Goal: Transaction & Acquisition: Book appointment/travel/reservation

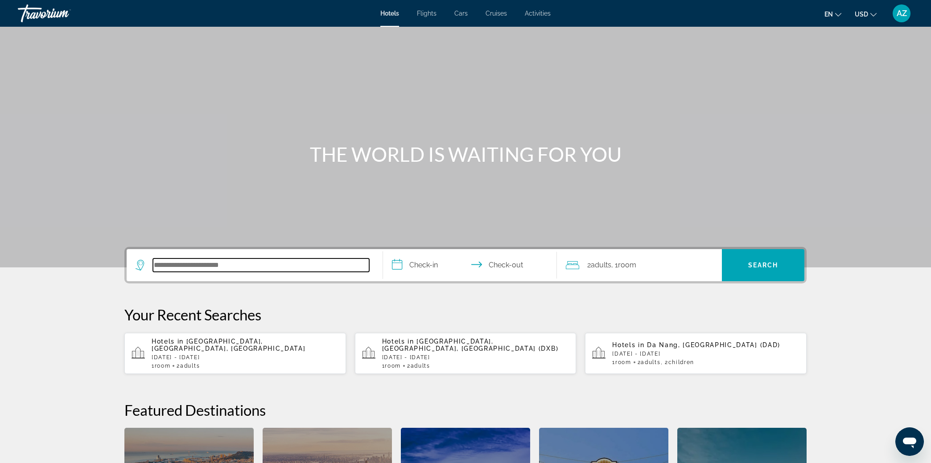
click at [211, 262] on input "Search hotel destination" at bounding box center [261, 265] width 216 height 13
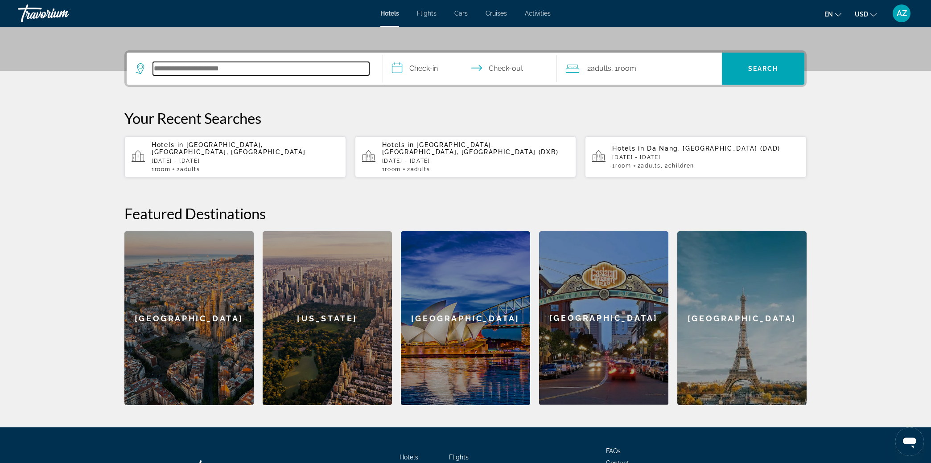
scroll to position [218, 0]
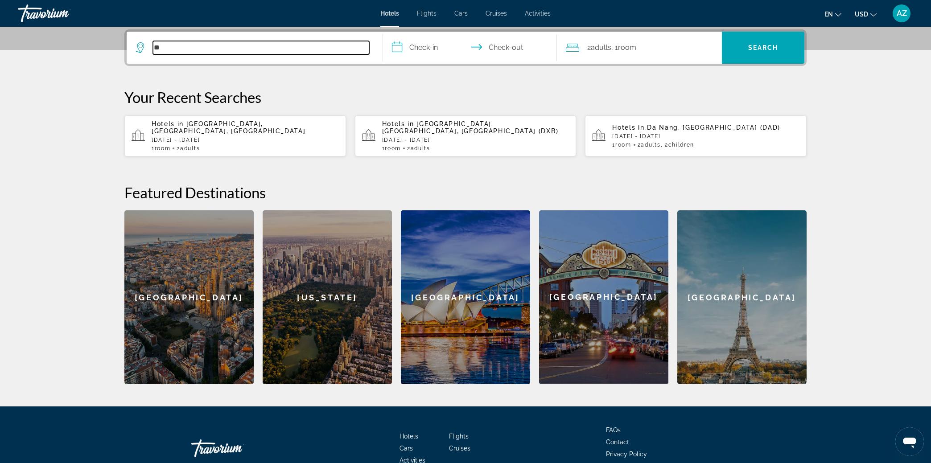
type input "*"
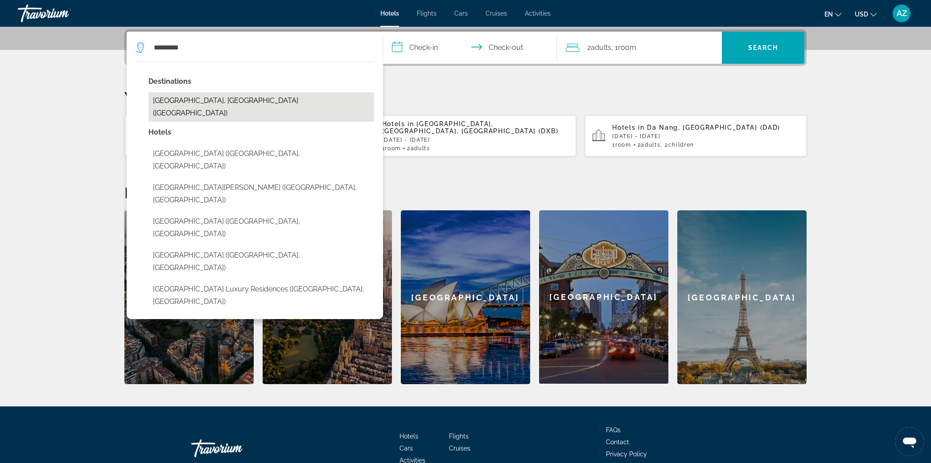
click at [220, 100] on button "[GEOGRAPHIC_DATA], [GEOGRAPHIC_DATA] ([GEOGRAPHIC_DATA])" at bounding box center [262, 106] width 226 height 29
type input "**********"
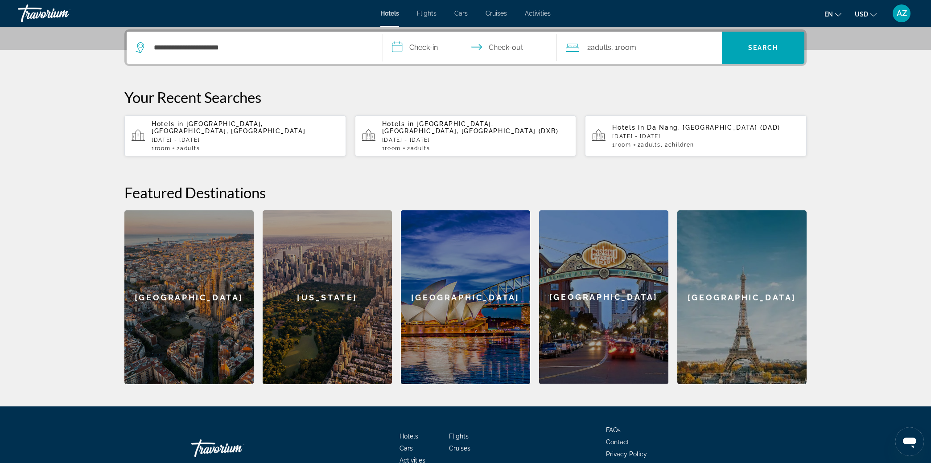
click at [418, 49] on input "**********" at bounding box center [472, 49] width 178 height 35
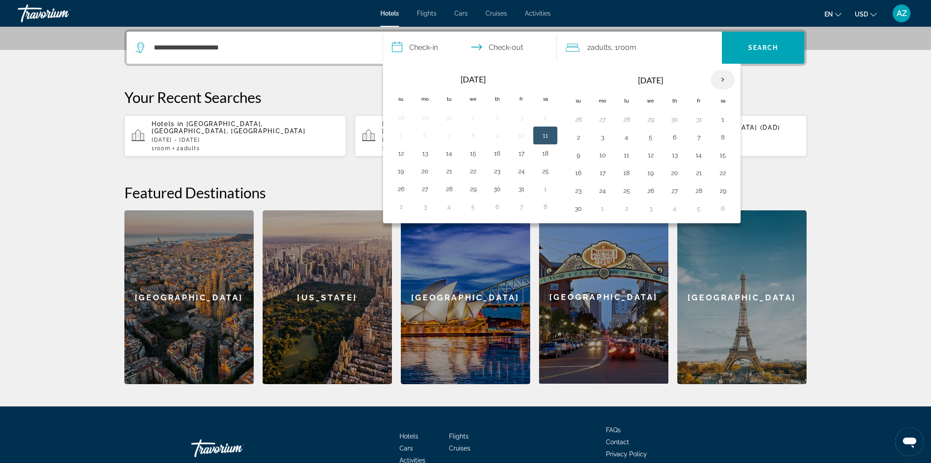
click at [718, 80] on th "Next month" at bounding box center [723, 80] width 24 height 20
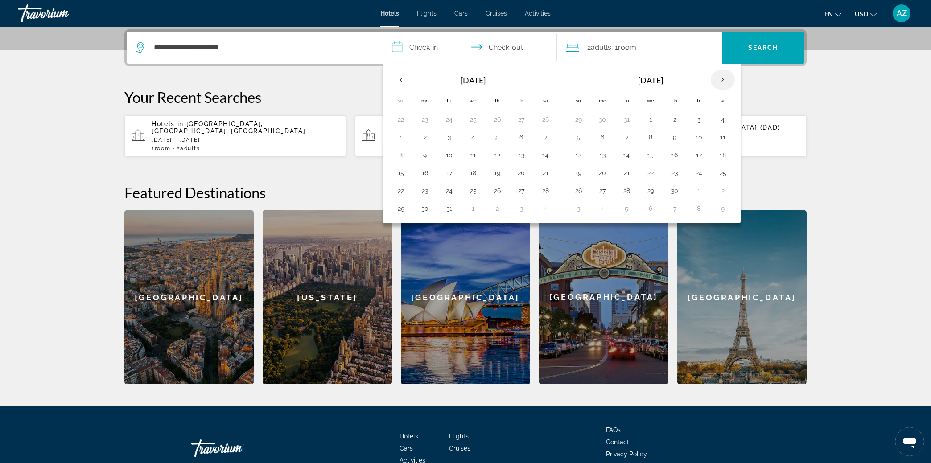
click at [718, 80] on th "Next month" at bounding box center [723, 80] width 24 height 20
click at [600, 118] on button "1" at bounding box center [602, 119] width 14 height 12
click at [401, 78] on th "Previous month" at bounding box center [401, 80] width 24 height 20
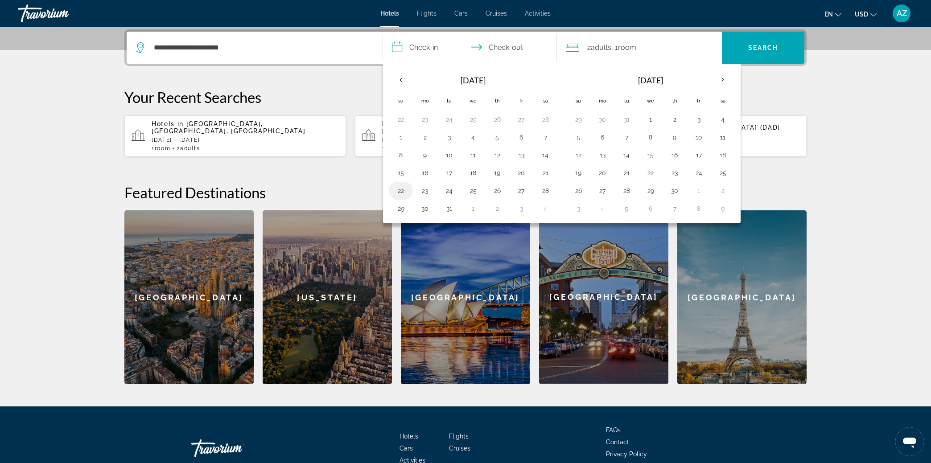
click at [402, 188] on button "22" at bounding box center [401, 191] width 14 height 12
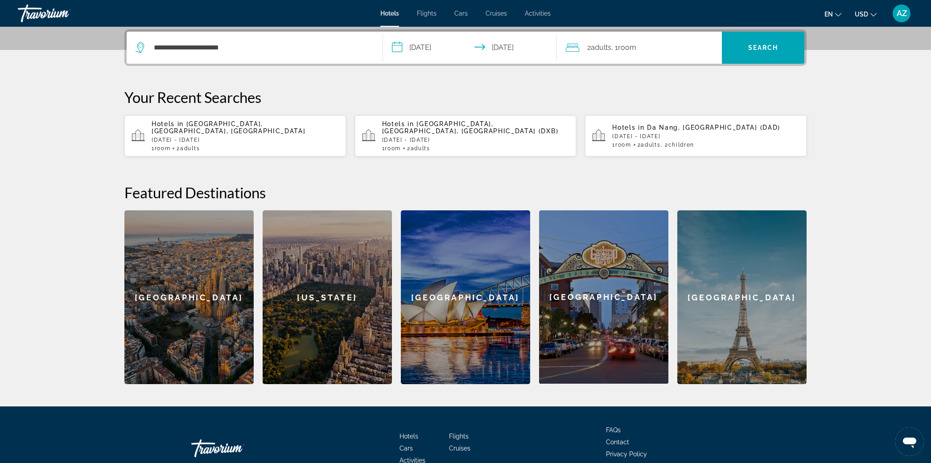
click at [441, 45] on input "**********" at bounding box center [472, 49] width 178 height 35
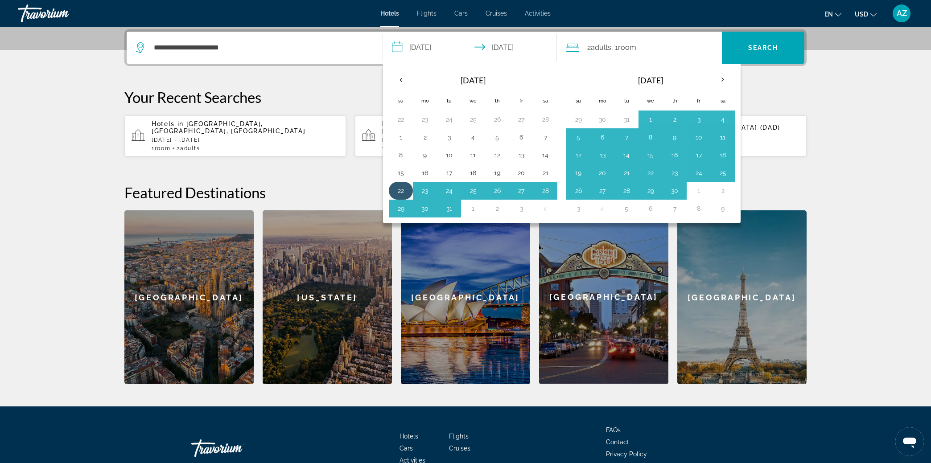
click at [399, 190] on button "22" at bounding box center [401, 191] width 14 height 12
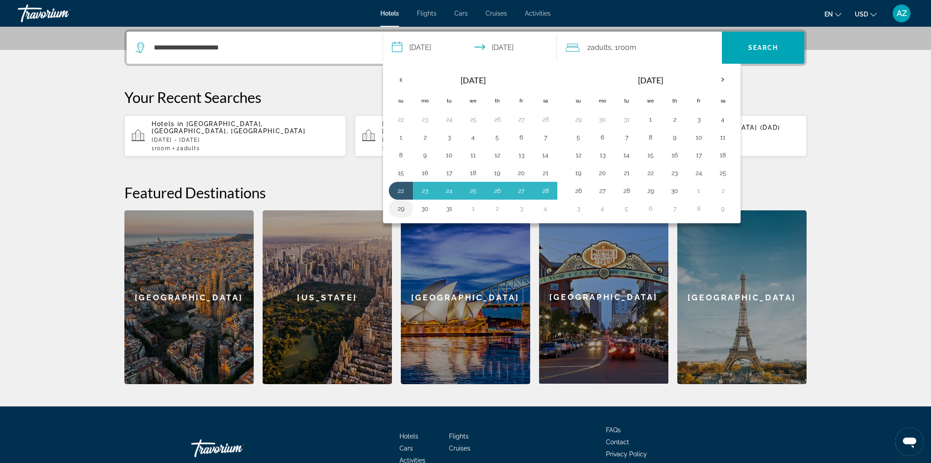
click at [401, 208] on button "29" at bounding box center [401, 208] width 14 height 12
type input "**********"
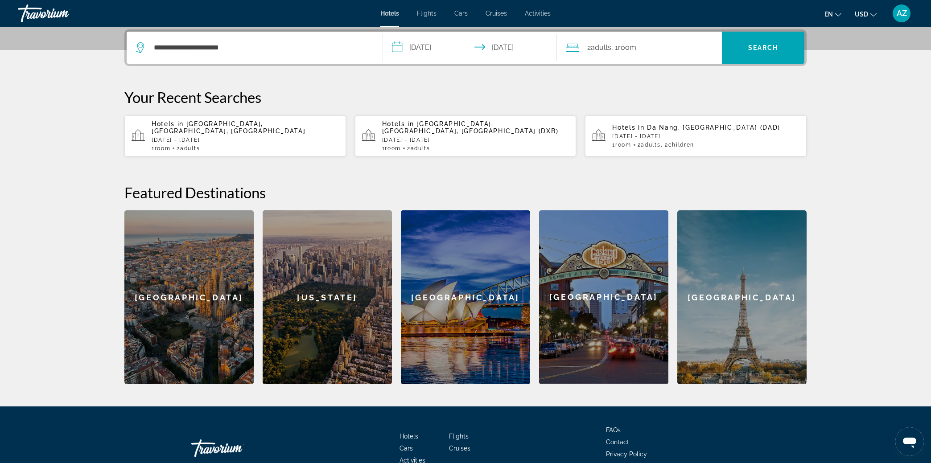
click at [636, 47] on span "Room" at bounding box center [627, 47] width 18 height 8
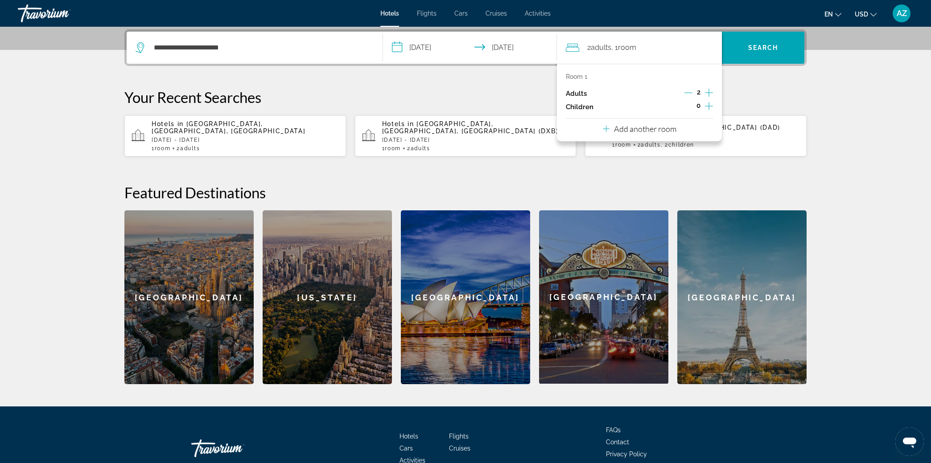
click at [636, 47] on span "Room" at bounding box center [627, 47] width 18 height 8
click at [253, 48] on input "**********" at bounding box center [261, 47] width 216 height 13
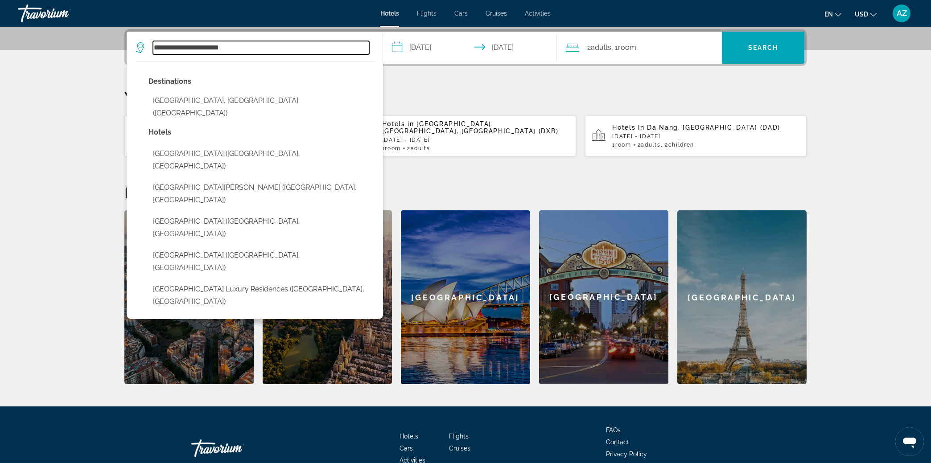
drag, startPoint x: 253, startPoint y: 48, endPoint x: 101, endPoint y: 45, distance: 151.7
click at [100, 45] on section "**********" at bounding box center [465, 83] width 931 height 602
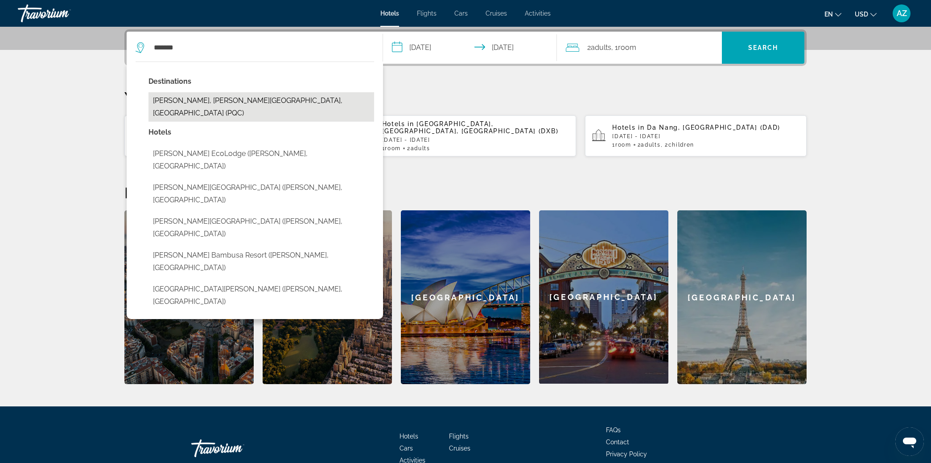
click at [212, 103] on button "[PERSON_NAME], [PERSON_NAME][GEOGRAPHIC_DATA], [GEOGRAPHIC_DATA] (PQC)" at bounding box center [262, 106] width 226 height 29
type input "**********"
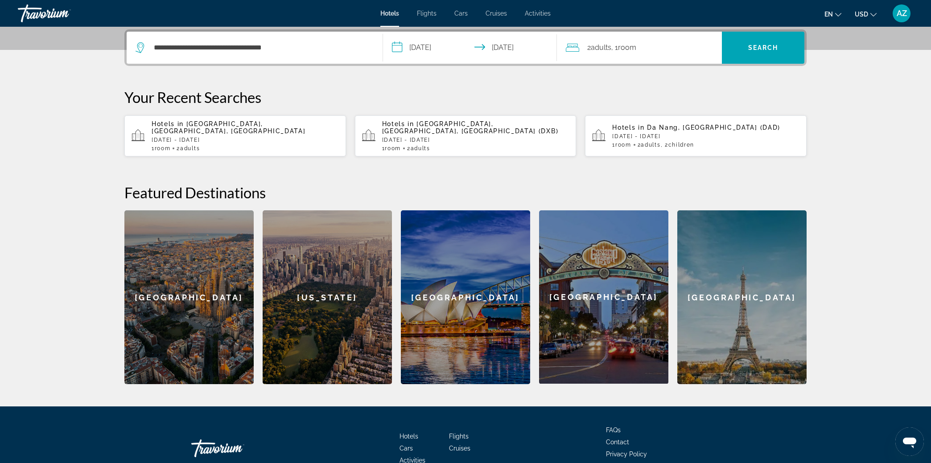
click at [659, 45] on div "2 Adult Adults , 1 Room rooms" at bounding box center [644, 47] width 156 height 12
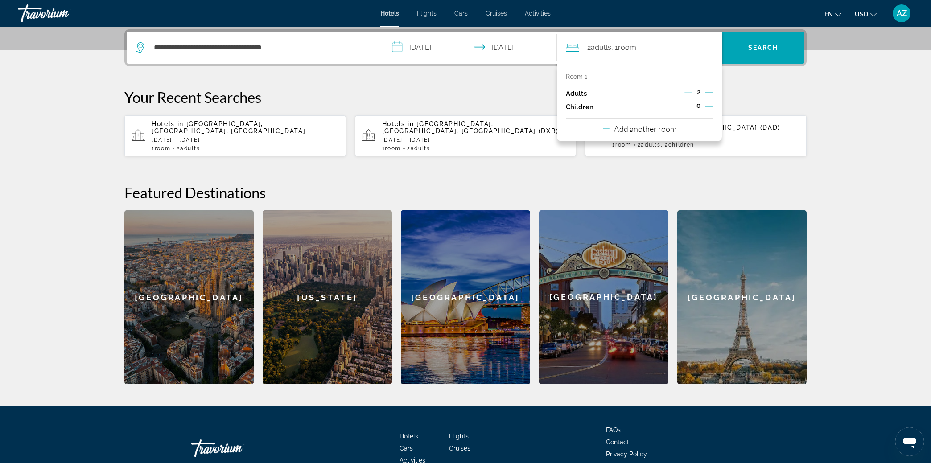
click at [660, 131] on p "Add another room" at bounding box center [645, 129] width 62 height 10
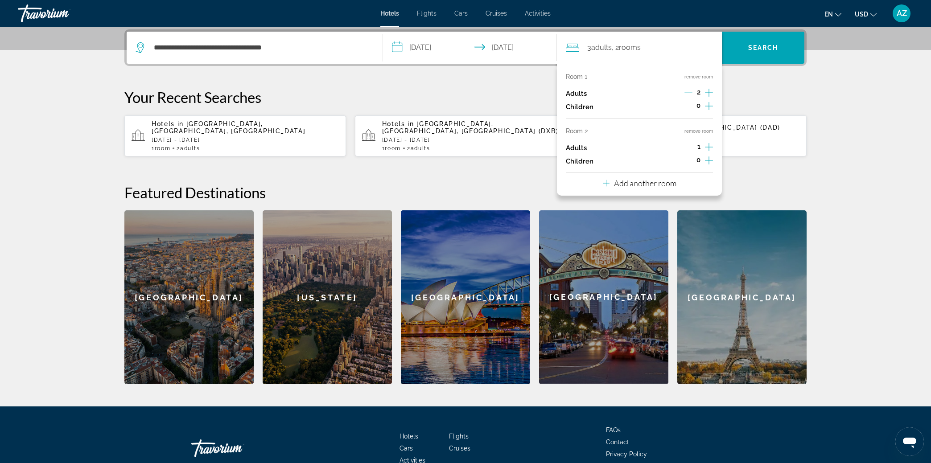
click at [710, 147] on icon "Increment adults" at bounding box center [709, 147] width 8 height 11
click at [711, 106] on icon "Increment children" at bounding box center [709, 106] width 8 height 11
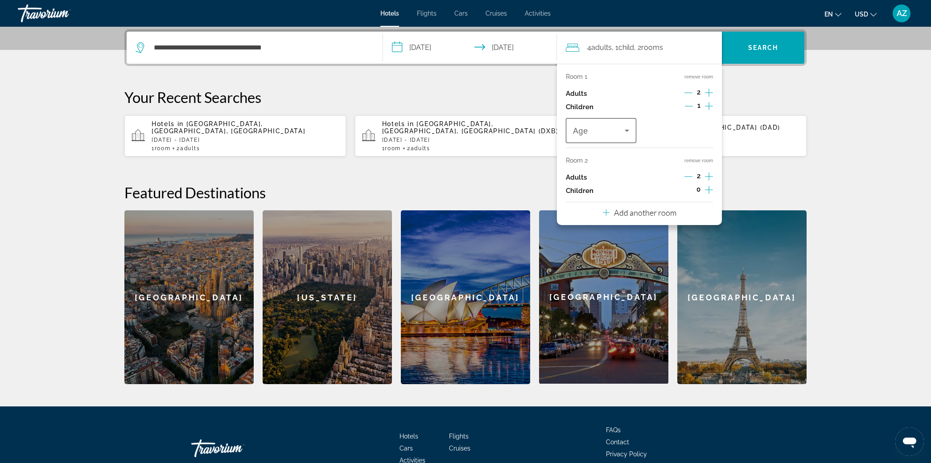
click at [627, 136] on div "Travelers: 4 adults, 1 child" at bounding box center [601, 130] width 56 height 25
click at [605, 235] on mat-option "10" at bounding box center [601, 237] width 70 height 21
click at [709, 105] on icon "Increment children" at bounding box center [709, 106] width 8 height 8
click at [681, 129] on span "Travelers: 4 adults, 2 children" at bounding box center [676, 130] width 52 height 11
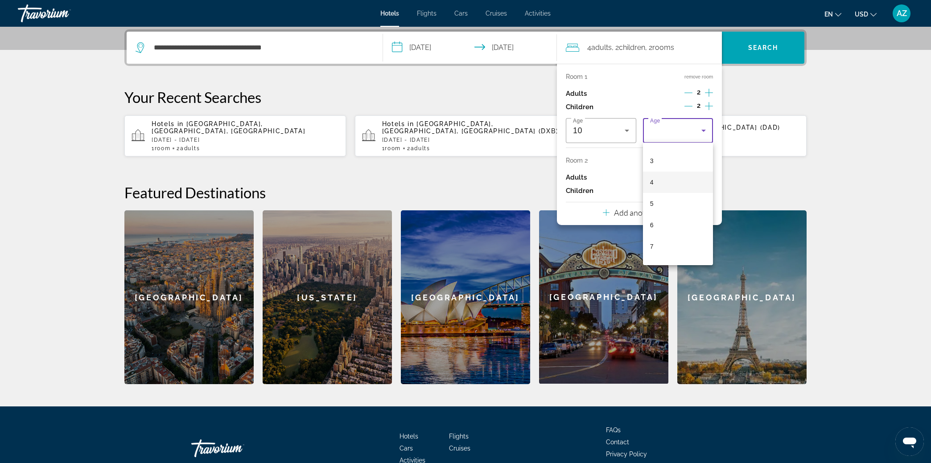
scroll to position [71, 0]
click at [665, 232] on mat-option "7" at bounding box center [678, 235] width 70 height 21
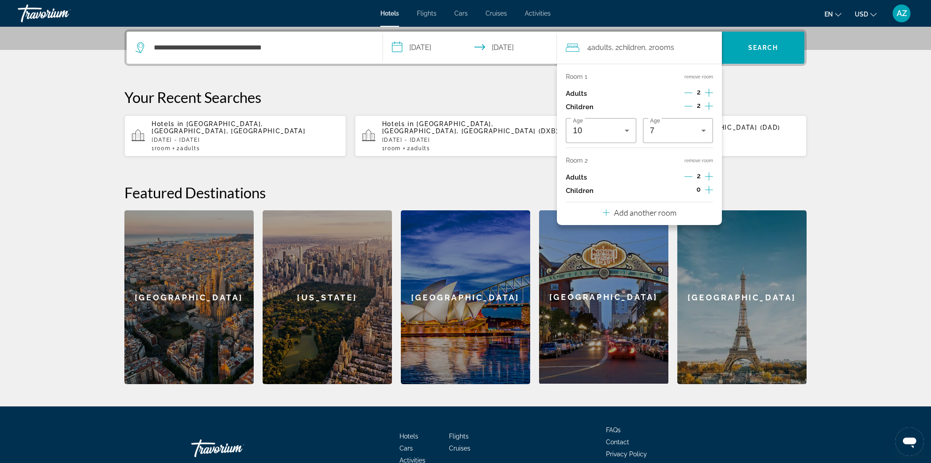
click at [709, 191] on icon "Increment children" at bounding box center [709, 190] width 8 height 8
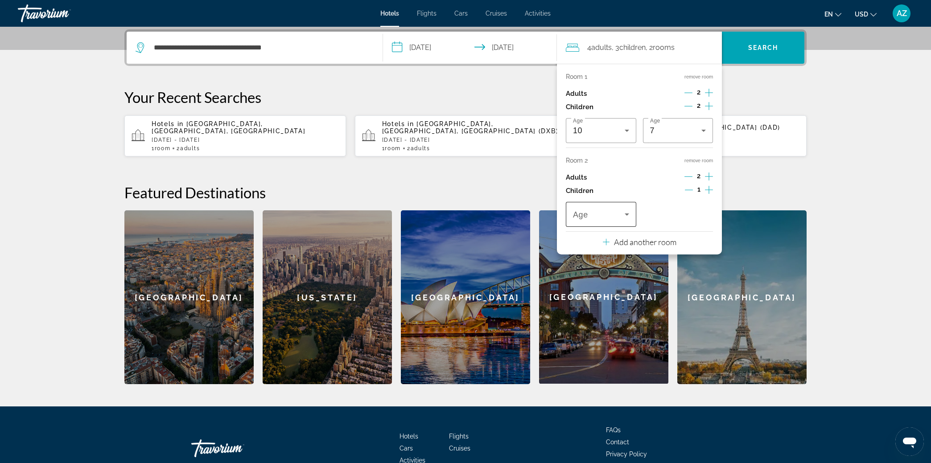
click at [619, 203] on div "Travelers: 4 adults, 3 children" at bounding box center [601, 214] width 56 height 25
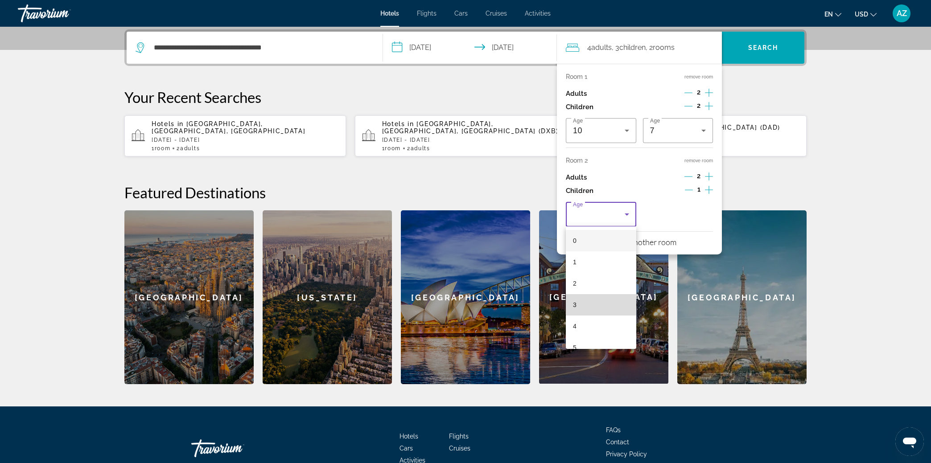
click at [599, 311] on mat-option "3" at bounding box center [601, 304] width 70 height 21
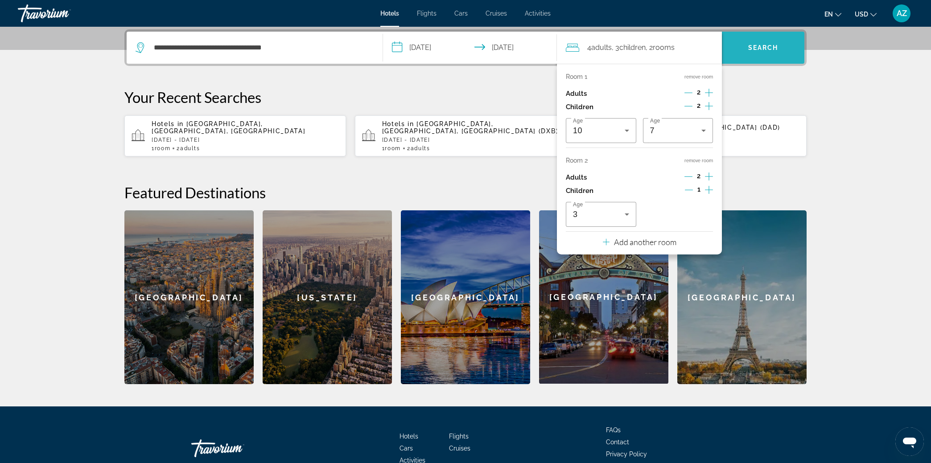
click at [756, 45] on span "Search" at bounding box center [763, 47] width 30 height 7
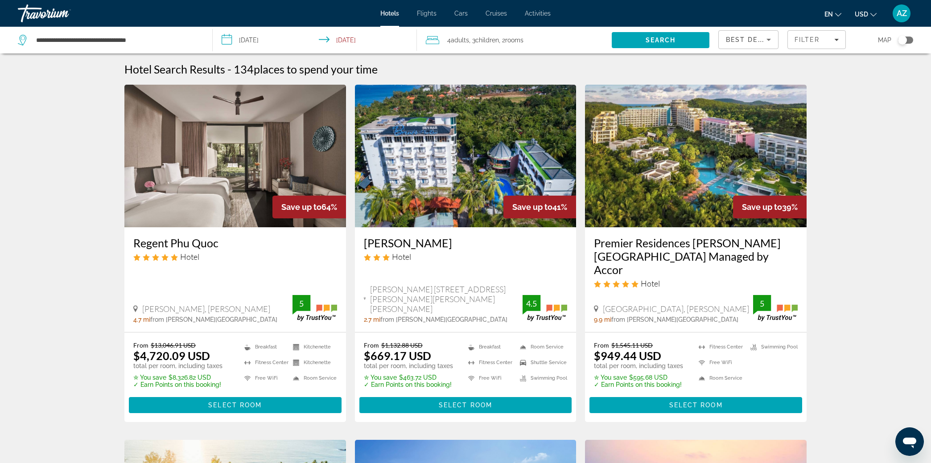
click at [249, 43] on input "**********" at bounding box center [316, 41] width 207 height 29
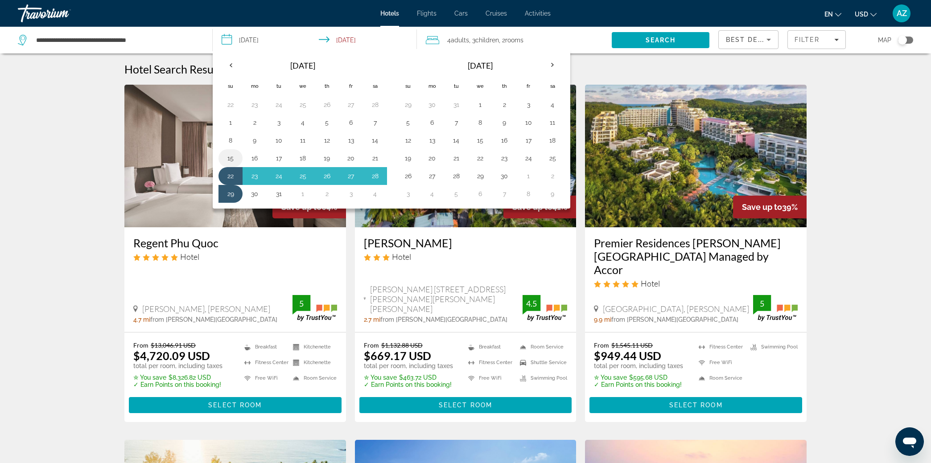
click at [231, 155] on button "15" at bounding box center [230, 158] width 14 height 12
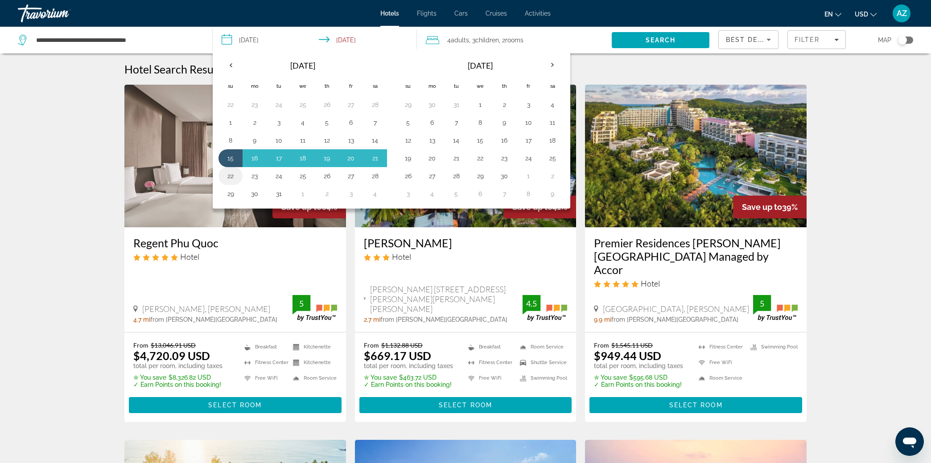
click at [231, 179] on button "22" at bounding box center [230, 176] width 14 height 12
type input "**********"
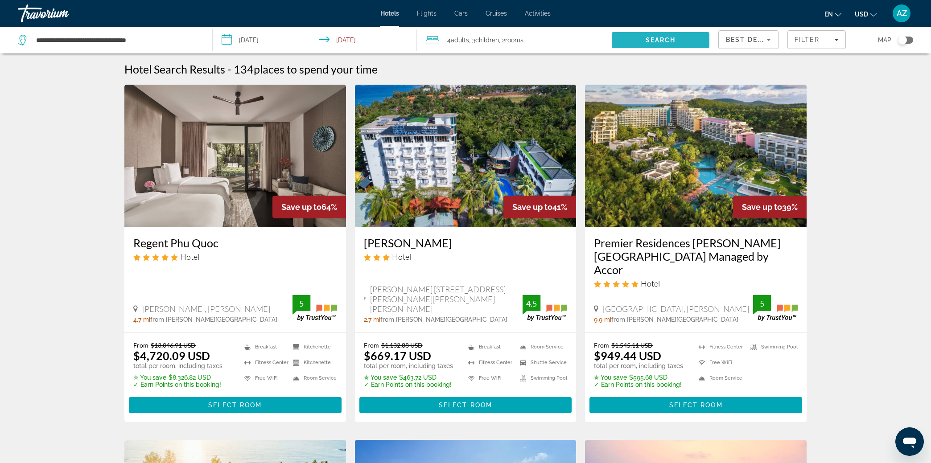
click at [656, 37] on span "Search" at bounding box center [661, 40] width 30 height 7
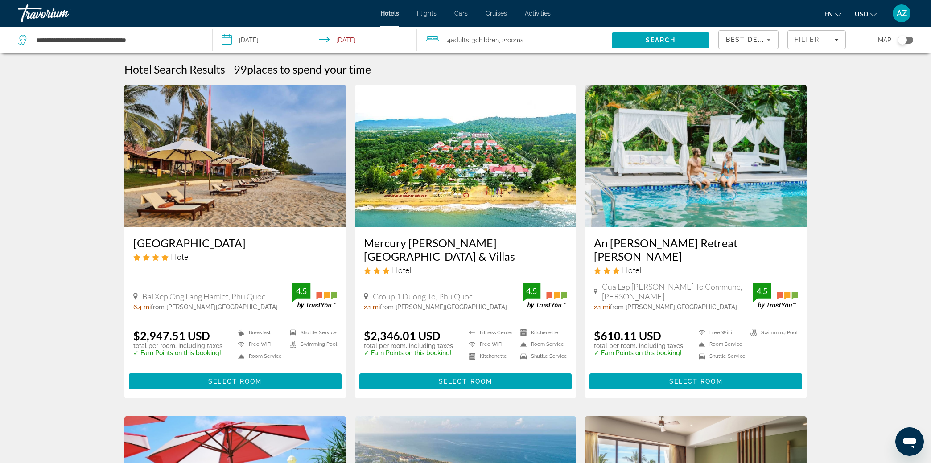
click at [518, 40] on span "rooms" at bounding box center [514, 40] width 18 height 7
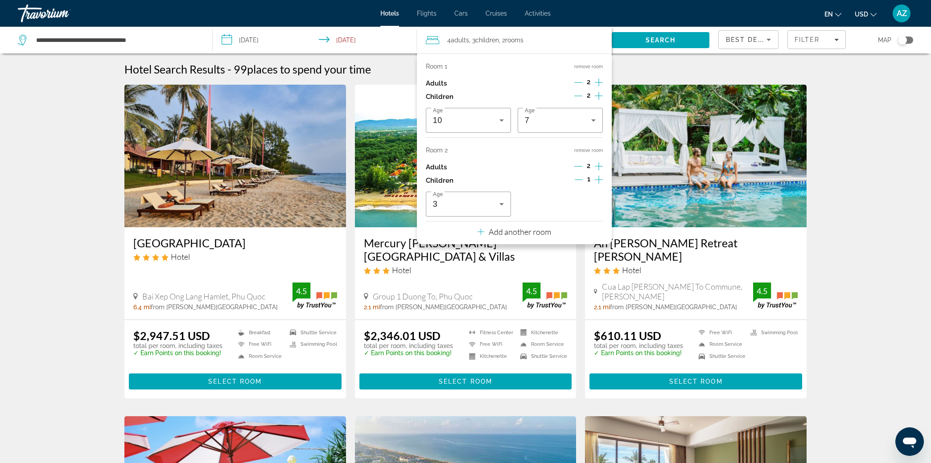
click at [532, 235] on p "Add another room" at bounding box center [520, 232] width 62 height 10
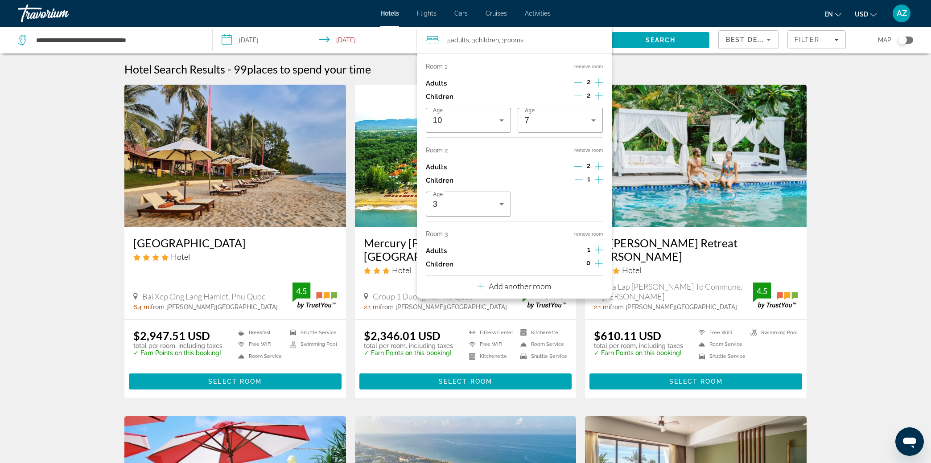
click at [535, 285] on p "Add another room" at bounding box center [520, 286] width 62 height 10
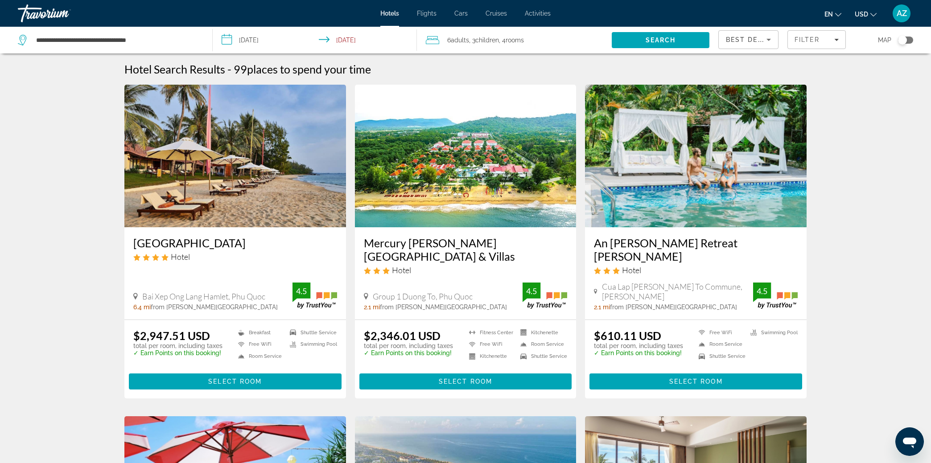
click at [548, 15] on span "Activities" at bounding box center [538, 13] width 26 height 7
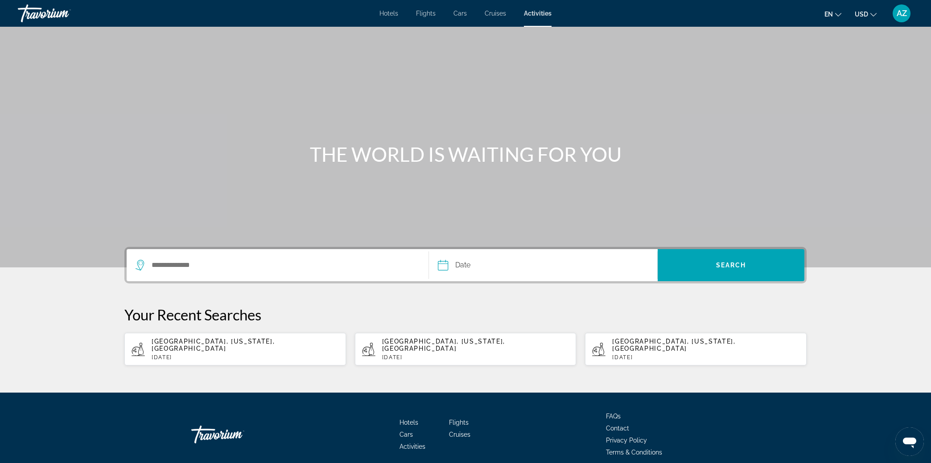
click at [286, 257] on div "Search widget" at bounding box center [278, 265] width 284 height 32
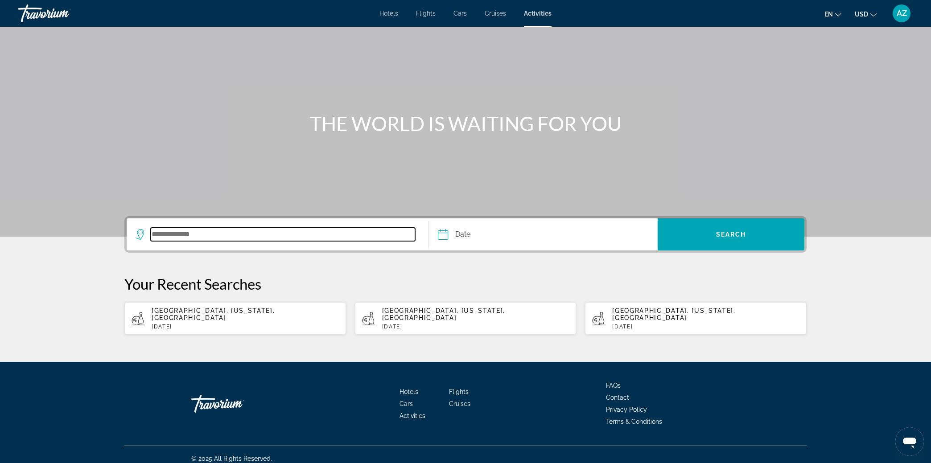
click at [184, 236] on input "Search destination" at bounding box center [283, 234] width 264 height 13
